Goal: Task Accomplishment & Management: Use online tool/utility

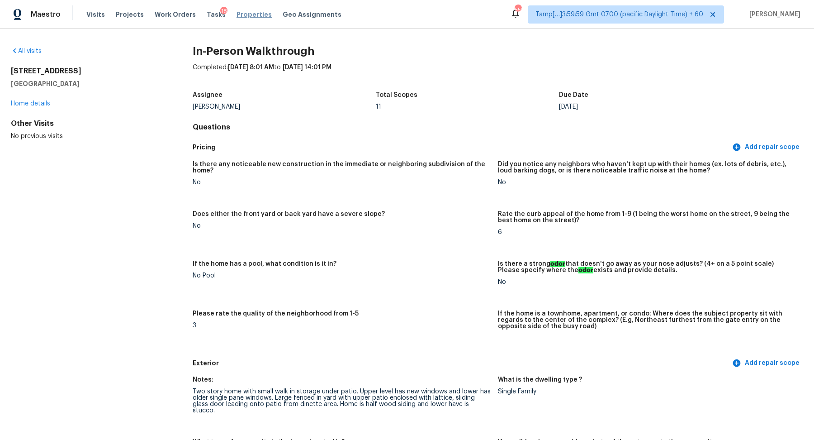
scroll to position [592, 0]
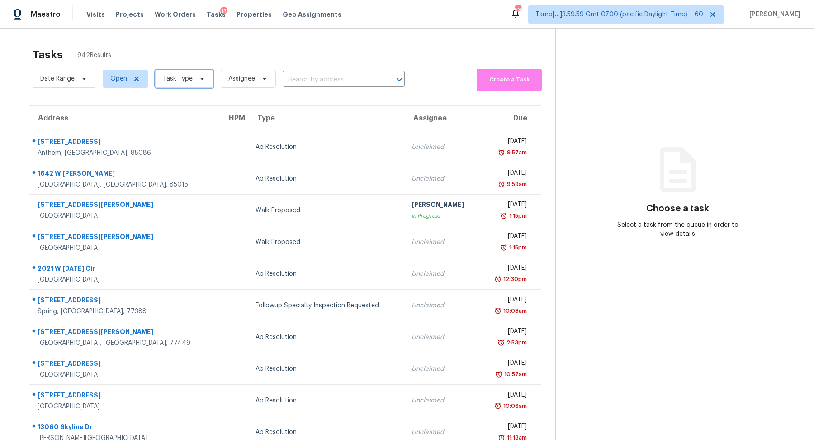
click at [187, 77] on span "Task Type" at bounding box center [178, 78] width 30 height 9
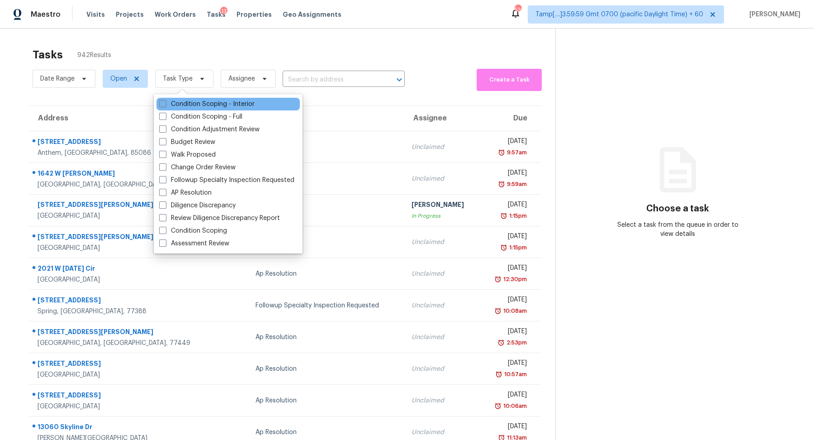
click at [190, 99] on label "Condition Scoping - Interior" at bounding box center [206, 103] width 95 height 9
click at [165, 99] on input "Condition Scoping - Interior" at bounding box center [162, 102] width 6 height 6
checkbox input "true"
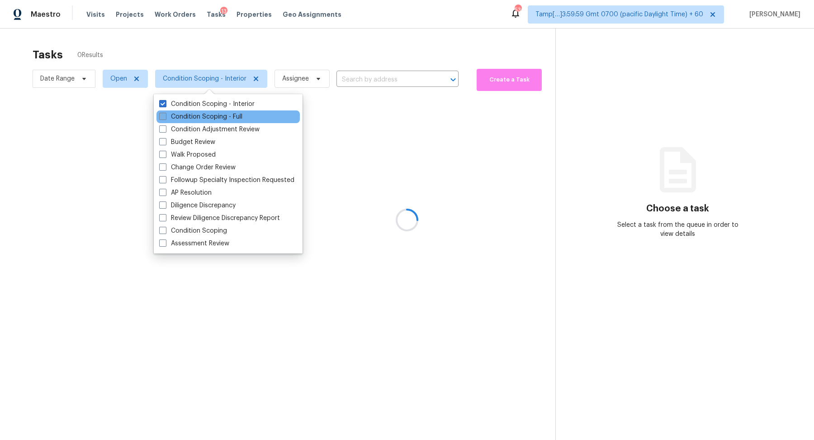
click at [189, 114] on label "Condition Scoping - Full" at bounding box center [200, 116] width 83 height 9
click at [165, 114] on input "Condition Scoping - Full" at bounding box center [162, 115] width 6 height 6
checkbox input "true"
click at [316, 47] on div at bounding box center [407, 220] width 814 height 440
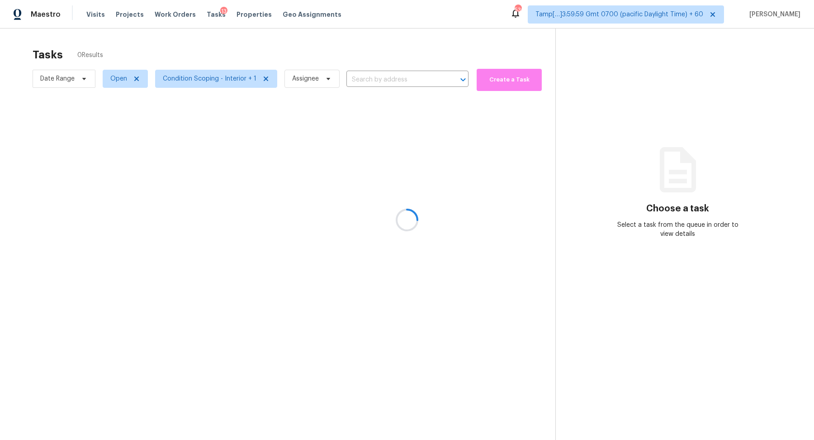
click at [316, 47] on div at bounding box center [407, 220] width 814 height 440
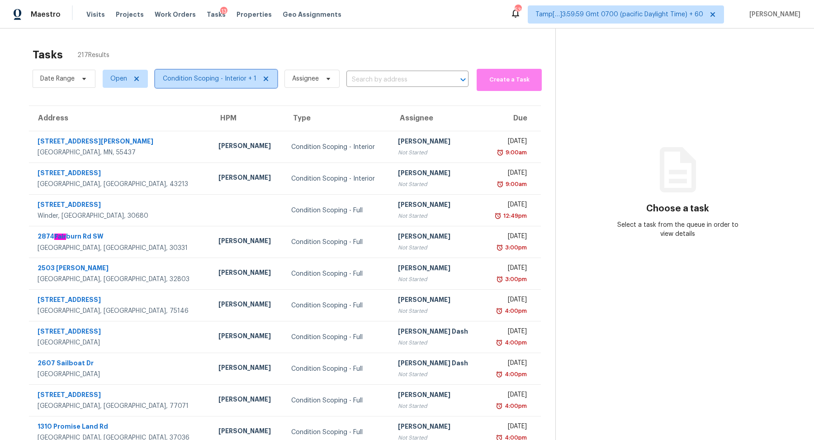
click at [192, 85] on span "Condition Scoping - Interior + 1" at bounding box center [216, 79] width 122 height 18
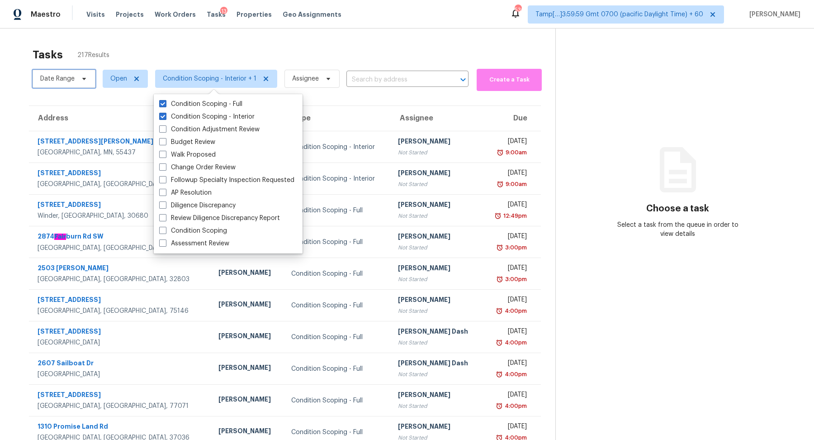
click at [67, 76] on span "Date Range" at bounding box center [57, 78] width 34 height 9
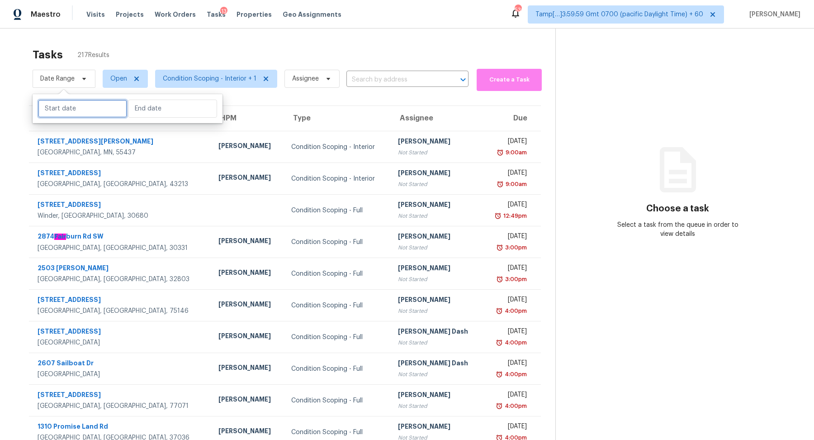
click at [72, 107] on input "text" at bounding box center [82, 108] width 89 height 18
select select "8"
select select "2025"
select select "9"
select select "2025"
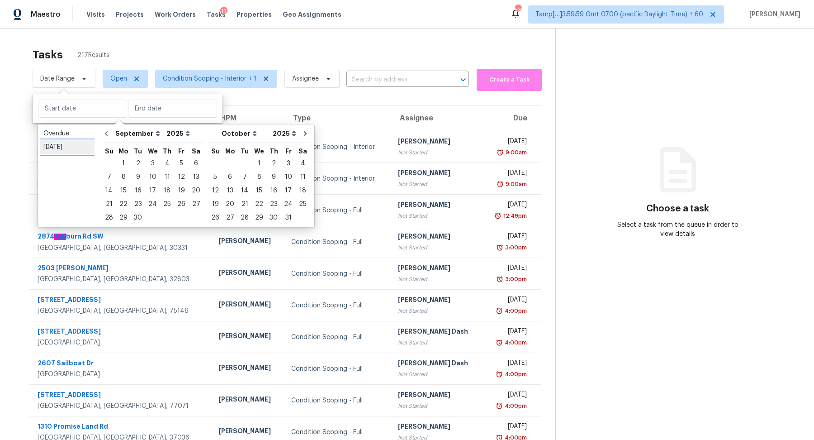
click at [72, 149] on div "Today" at bounding box center [67, 146] width 48 height 9
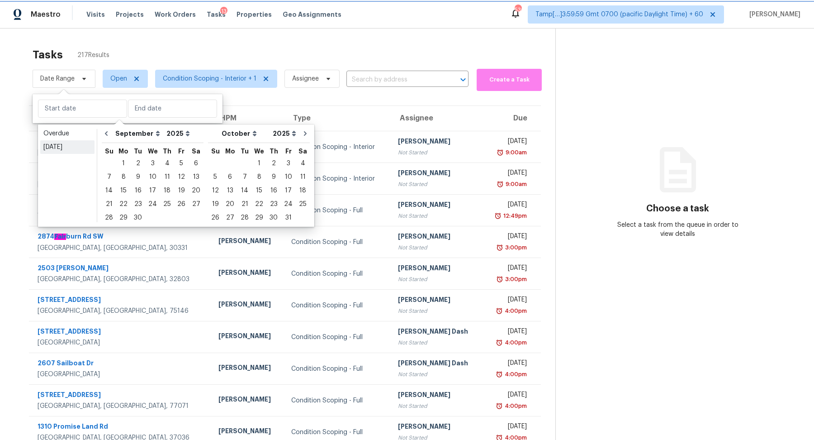
type input "Mon, Sep 29"
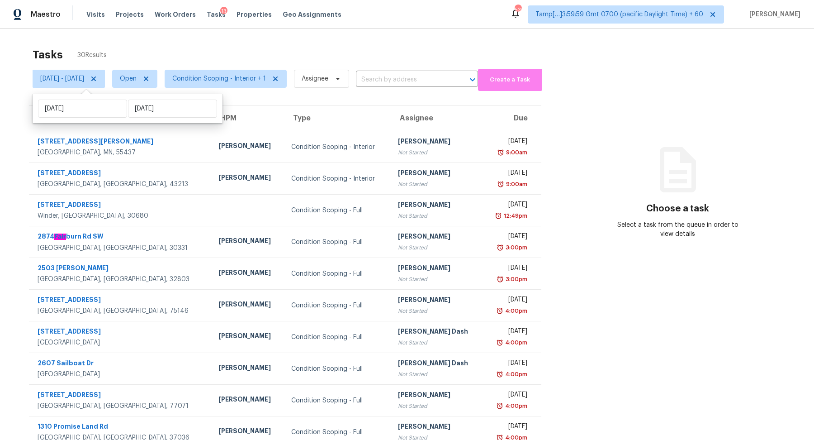
click at [258, 61] on div "Tasks 30 Results" at bounding box center [294, 55] width 523 height 24
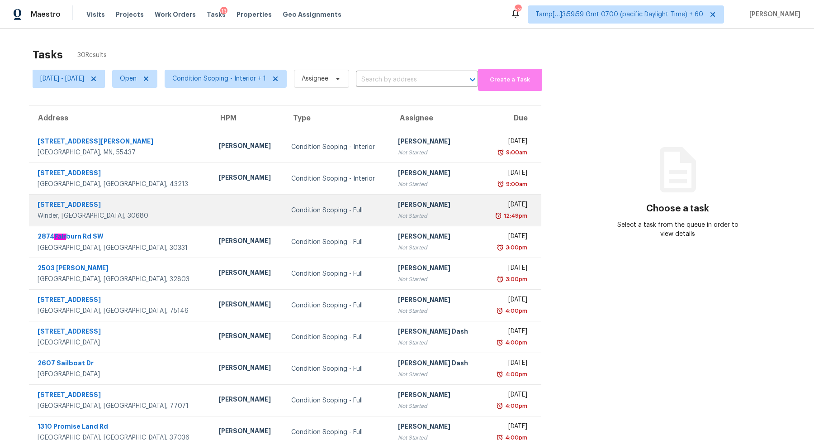
scroll to position [31, 0]
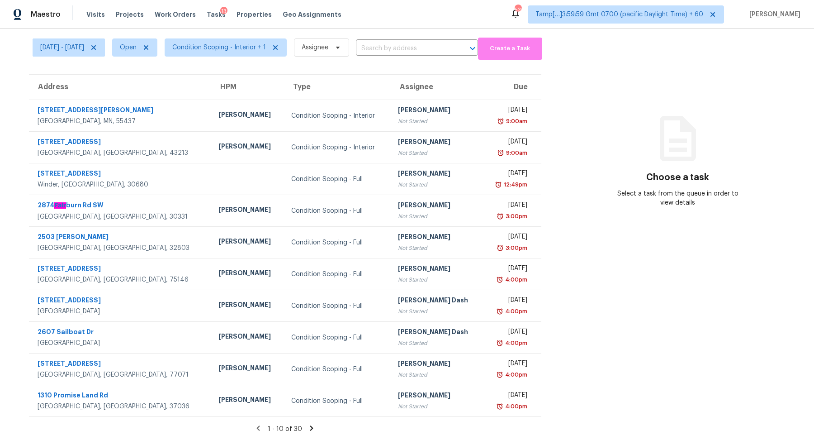
click at [314, 426] on icon at bounding box center [311, 428] width 8 height 8
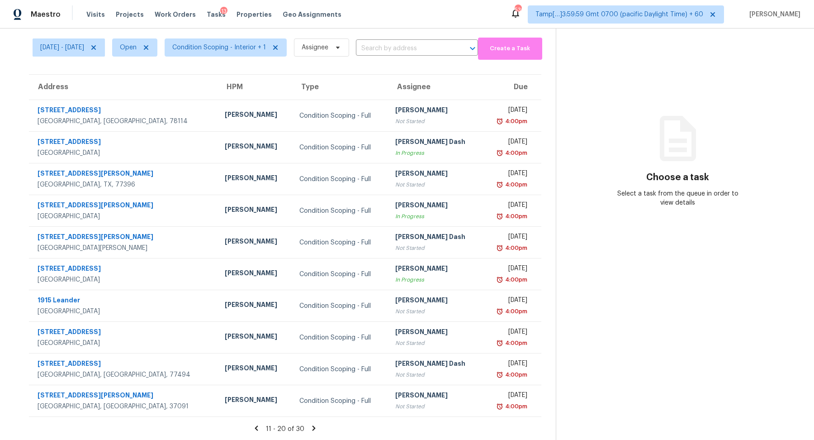
click at [314, 426] on icon at bounding box center [314, 428] width 8 height 8
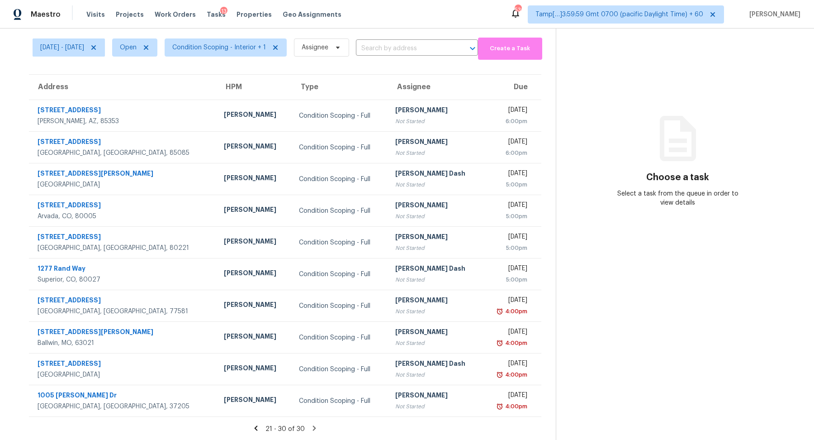
click at [268, 425] on div "21 - 30 of 30" at bounding box center [284, 428] width 541 height 9
click at [258, 426] on icon at bounding box center [256, 427] width 3 height 5
